Goal: Transaction & Acquisition: Book appointment/travel/reservation

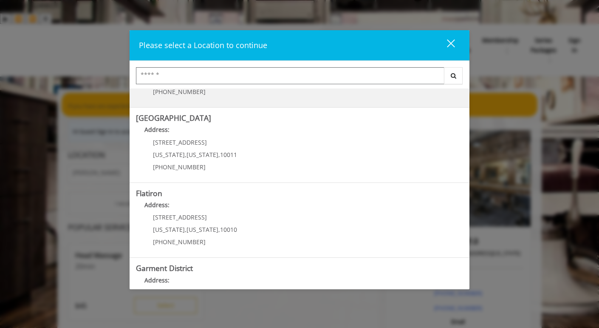
scroll to position [178, 0]
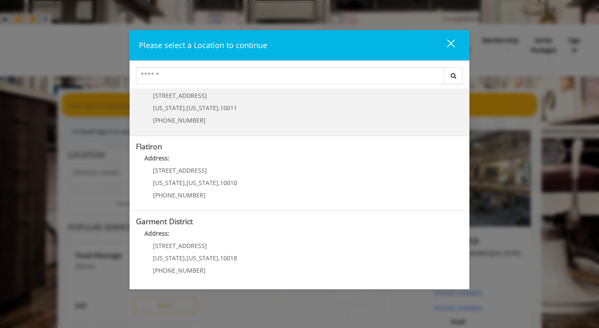
click at [260, 120] on Street "Chelsea 15th Street Address: 267 W 15th St New York , New York , 10011 (646) 85…" at bounding box center [299, 98] width 327 height 62
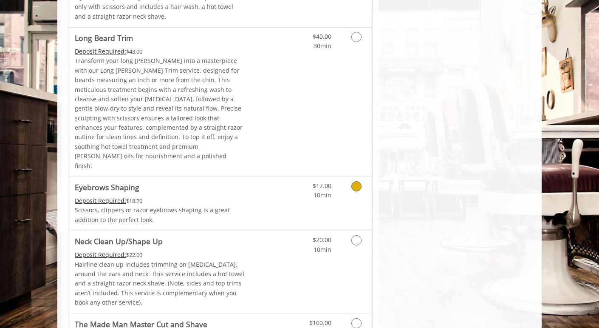
scroll to position [1253, 0]
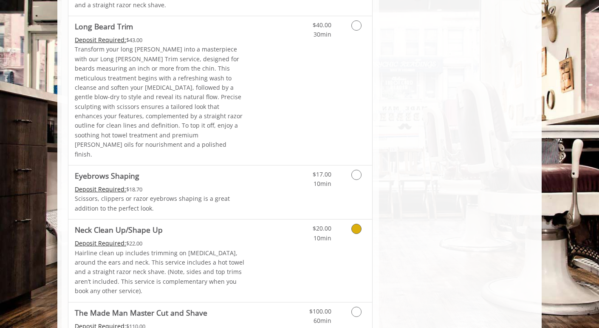
click at [183, 248] on p "Hairline clean up includes trimming on [MEDICAL_DATA], around the ears and neck…" at bounding box center [160, 272] width 171 height 48
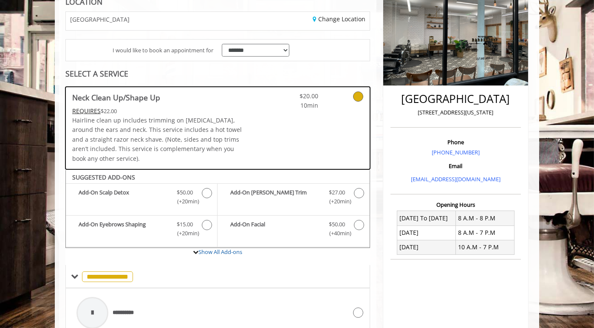
scroll to position [0, 0]
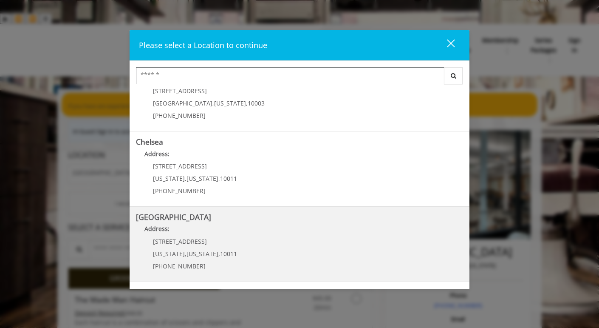
scroll to position [32, 0]
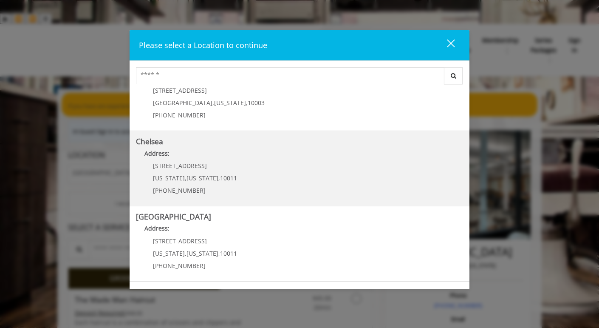
click at [220, 163] on p "169/170 W 23rd St" at bounding box center [195, 165] width 84 height 6
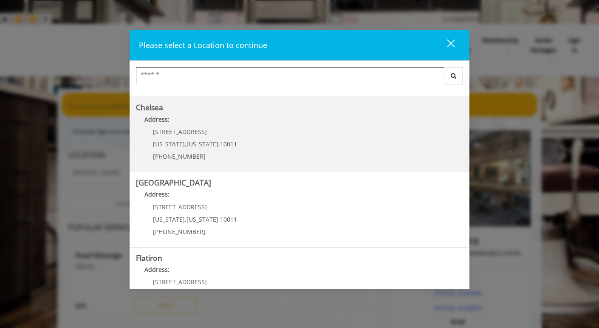
scroll to position [67, 0]
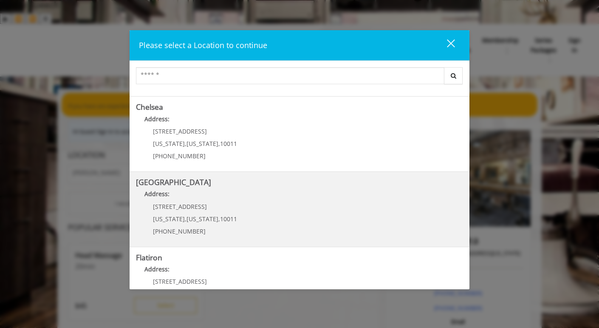
click at [226, 208] on p "267 W 15th St" at bounding box center [195, 206] width 84 height 6
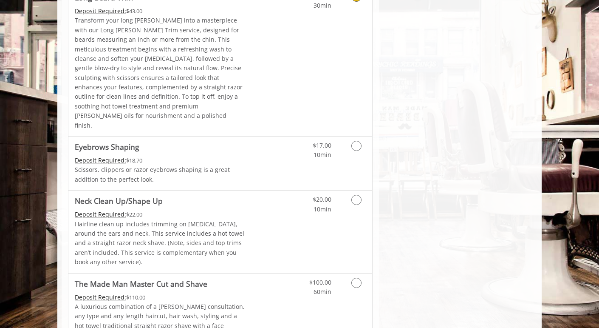
scroll to position [1282, 0]
click at [203, 219] on p "Hairline clean up includes trimming on [MEDICAL_DATA], around the ears and neck…" at bounding box center [160, 243] width 171 height 48
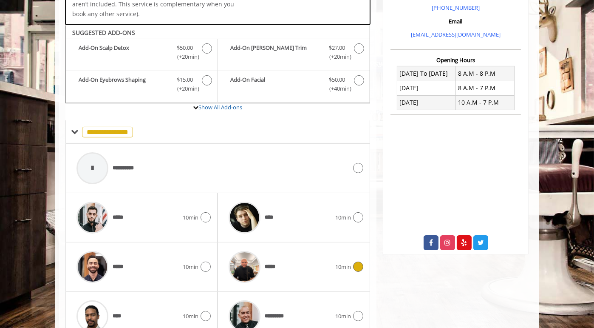
scroll to position [313, 0]
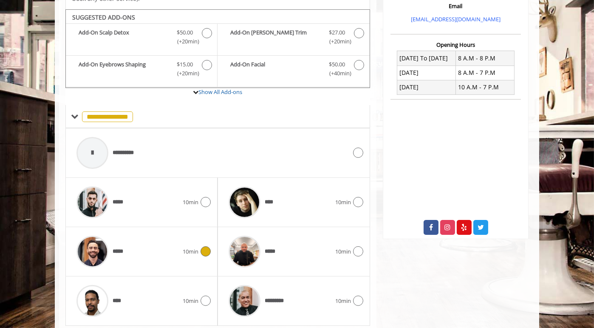
click at [91, 235] on img at bounding box center [92, 251] width 32 height 32
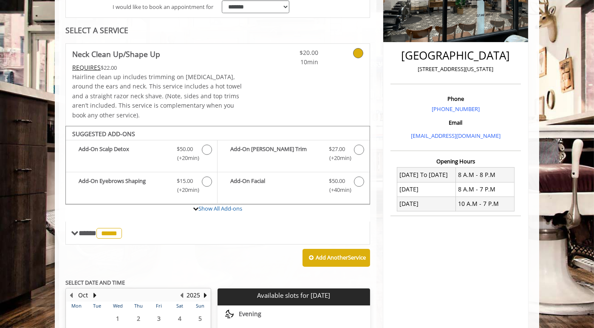
scroll to position [197, 0]
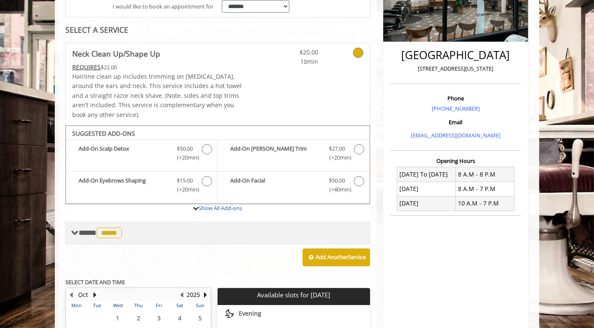
click at [74, 229] on span at bounding box center [75, 233] width 8 height 8
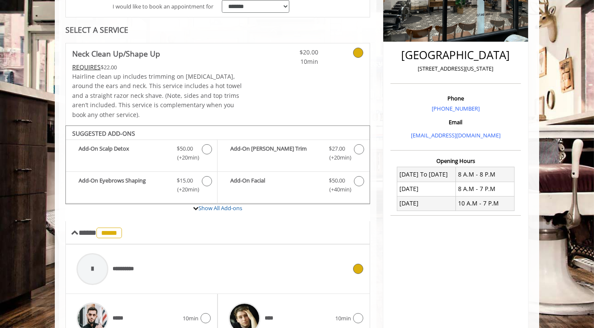
click at [147, 249] on div "**********" at bounding box center [211, 269] width 279 height 40
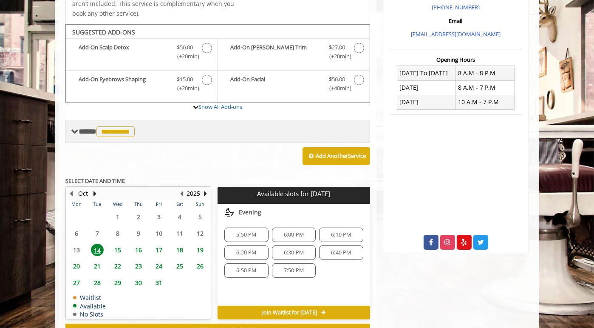
scroll to position [297, 0]
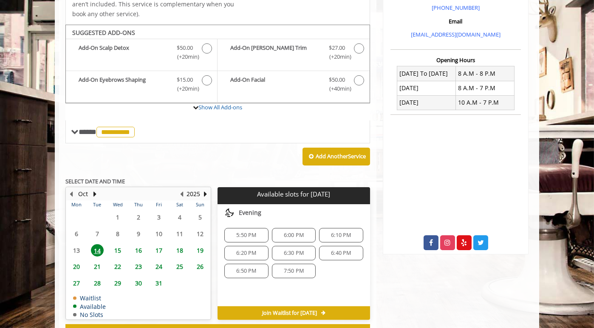
click at [121, 244] on span "15" at bounding box center [117, 250] width 13 height 12
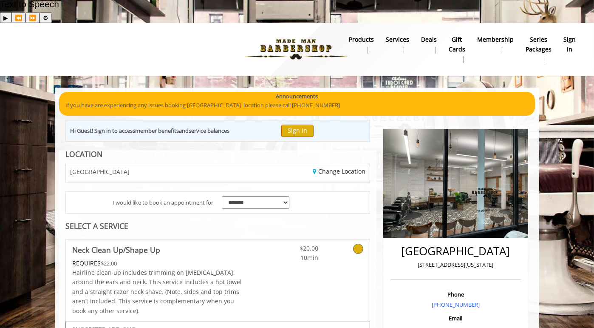
scroll to position [2, 0]
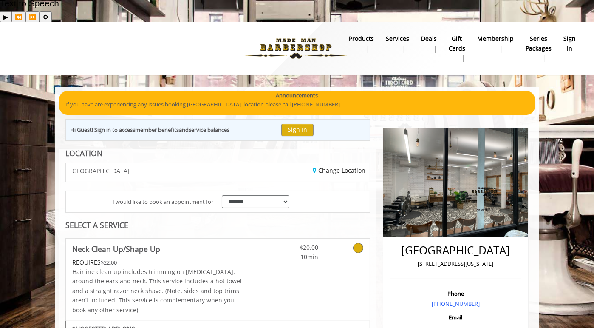
click at [318, 27] on img at bounding box center [295, 48] width 117 height 47
